Goal: Information Seeking & Learning: Learn about a topic

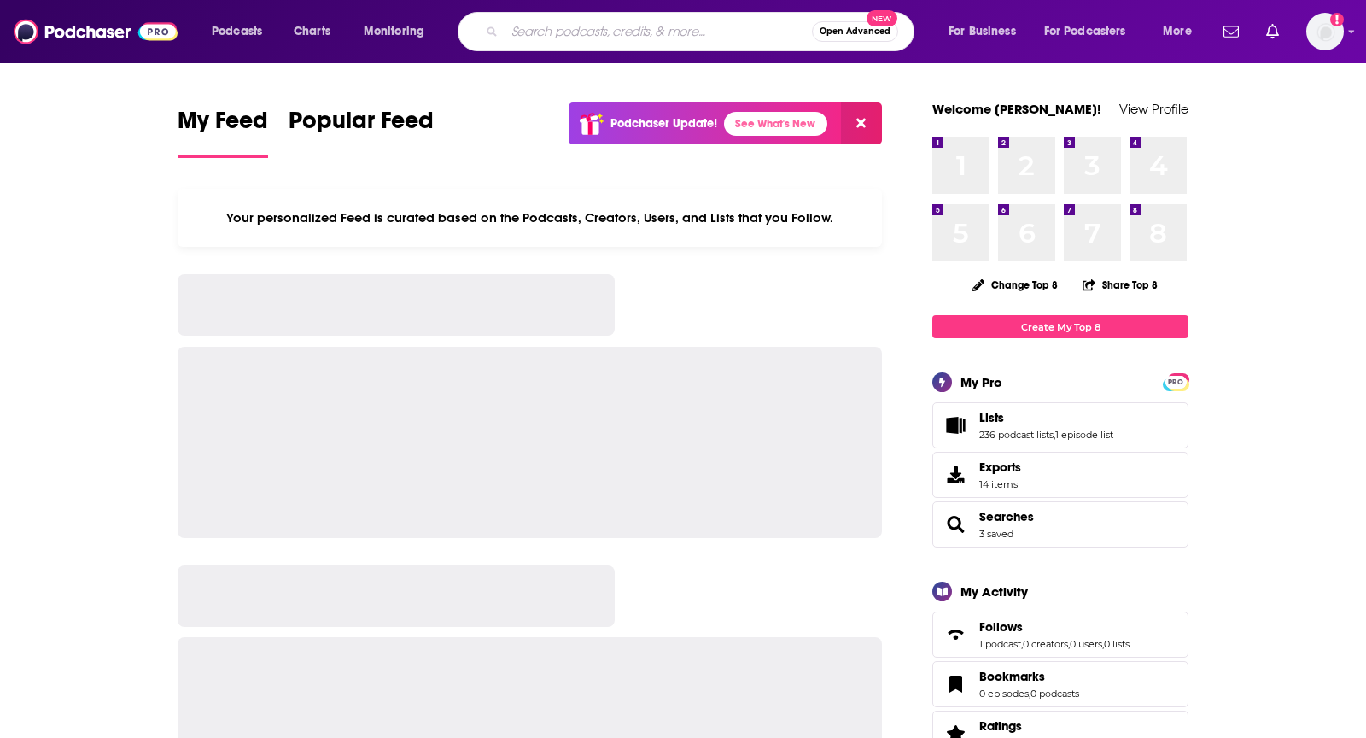
click at [612, 25] on input "Search podcasts, credits, & more..." at bounding box center [658, 31] width 307 height 27
type input "i"
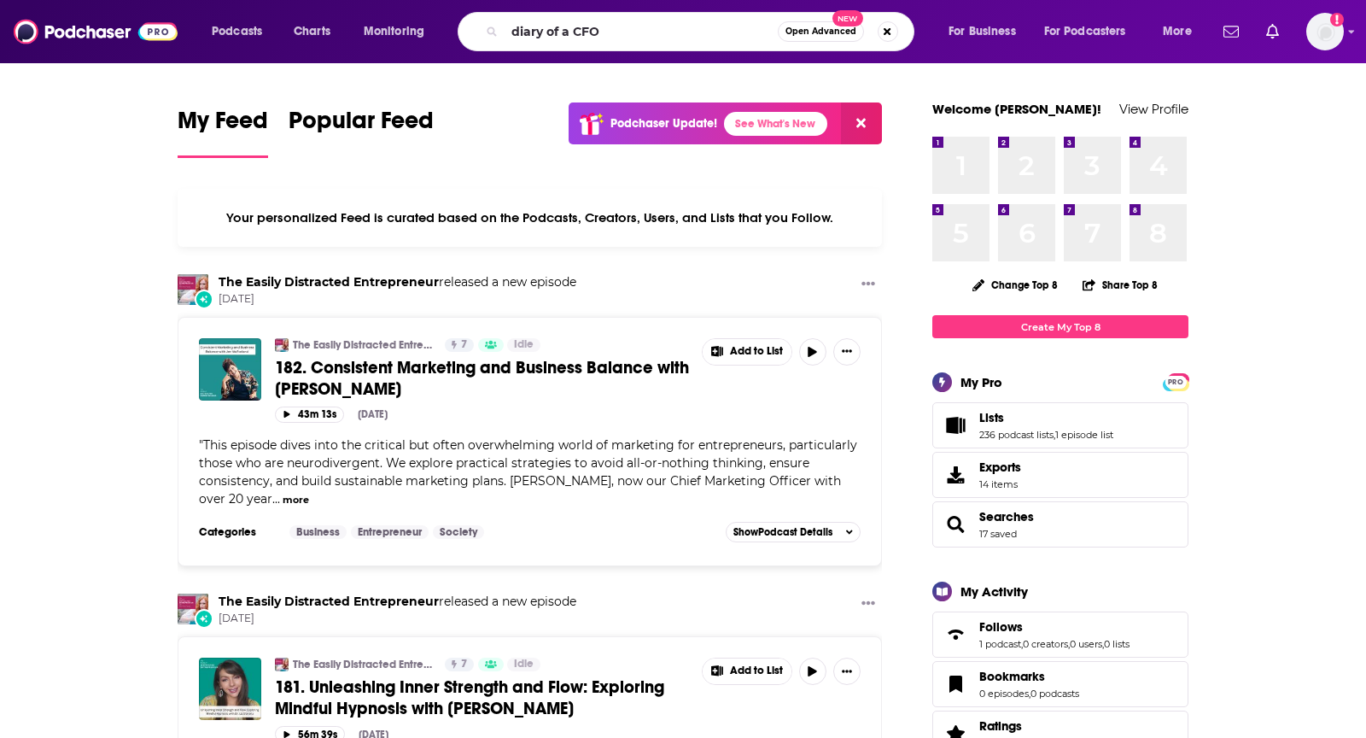
type input "diary of a CFO"
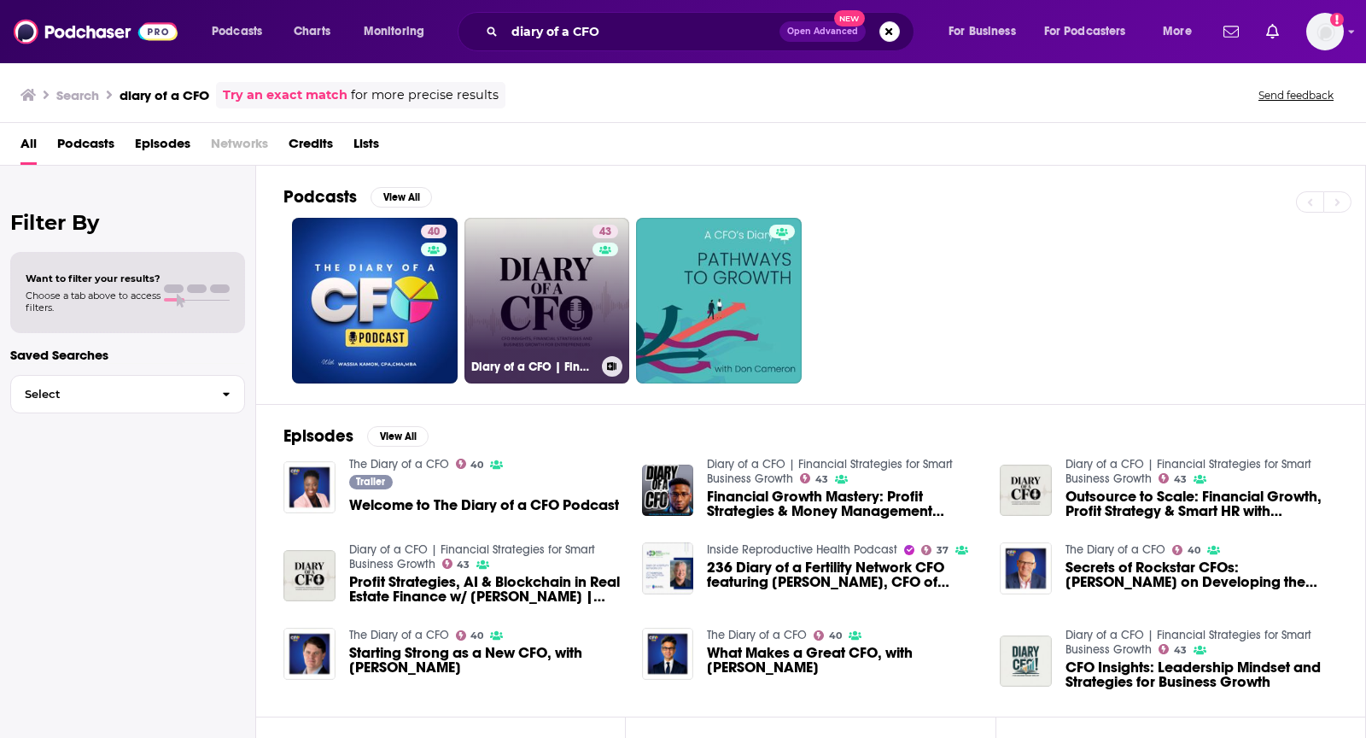
click at [508, 235] on link "43 Diary of a CFO | Financial Strategies for Smart Business Growth" at bounding box center [548, 301] width 166 height 166
